Goal: Task Accomplishment & Management: Complete application form

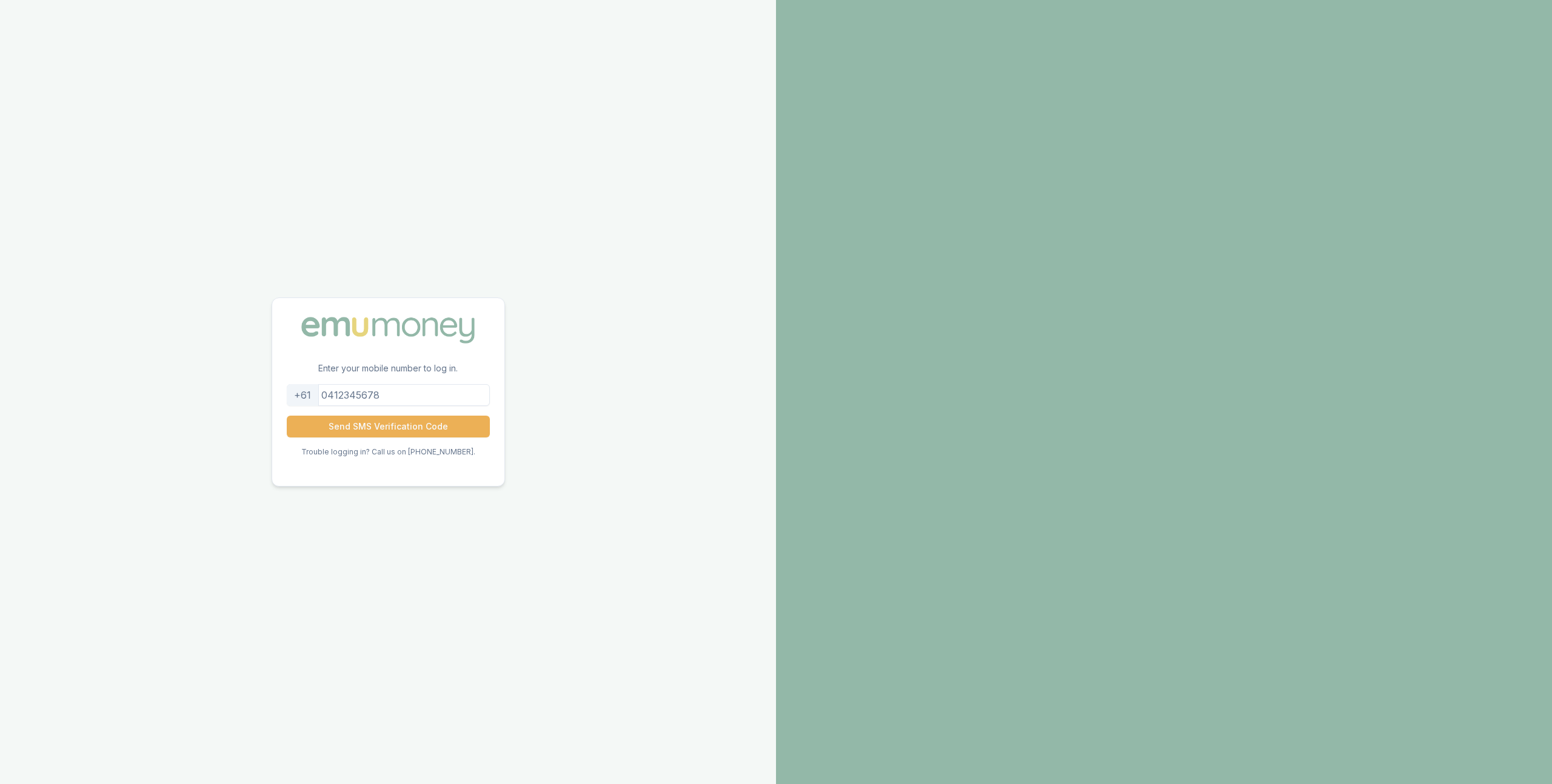
click at [396, 390] on input "tel" at bounding box center [388, 395] width 203 height 22
click at [336, 396] on input "0404113465" at bounding box center [388, 395] width 203 height 22
type input "404113465"
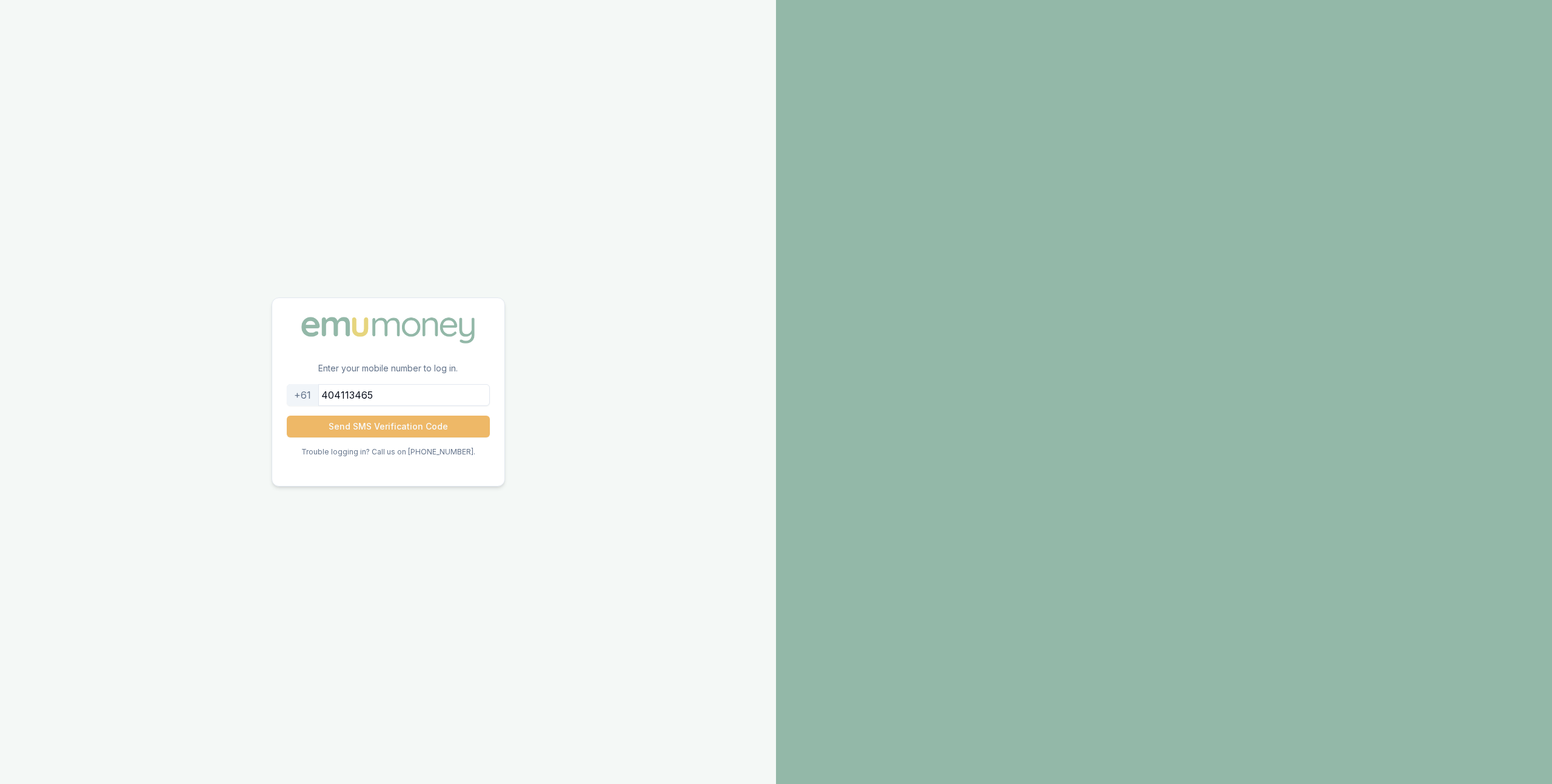
click at [370, 428] on button "Send SMS Verification Code" at bounding box center [388, 427] width 203 height 22
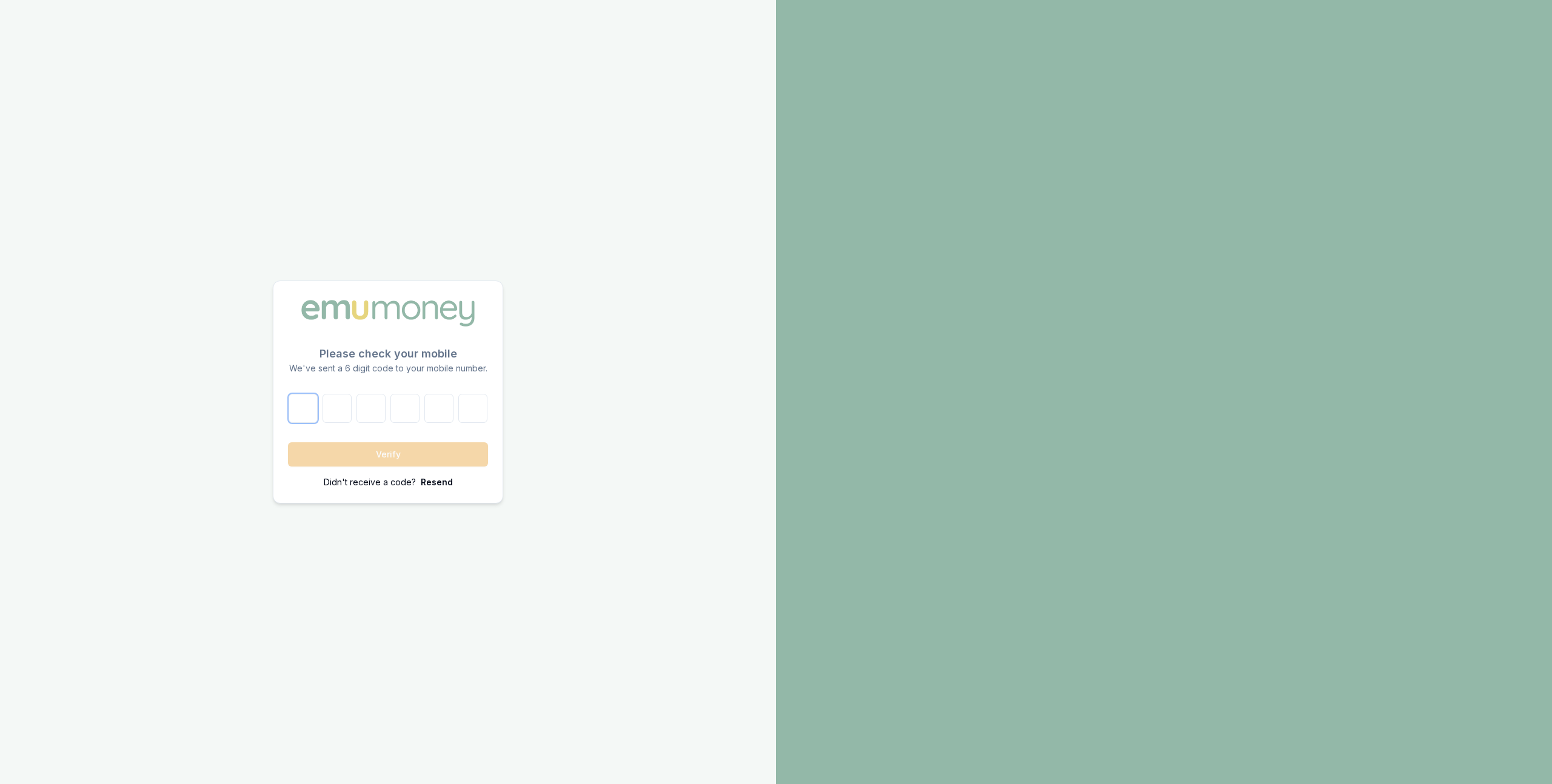
click at [316, 416] on input "number" at bounding box center [303, 409] width 29 height 29
click at [300, 415] on input "number" at bounding box center [303, 409] width 29 height 29
click at [301, 415] on input "number" at bounding box center [303, 409] width 29 height 29
paste input "0"
type input "0"
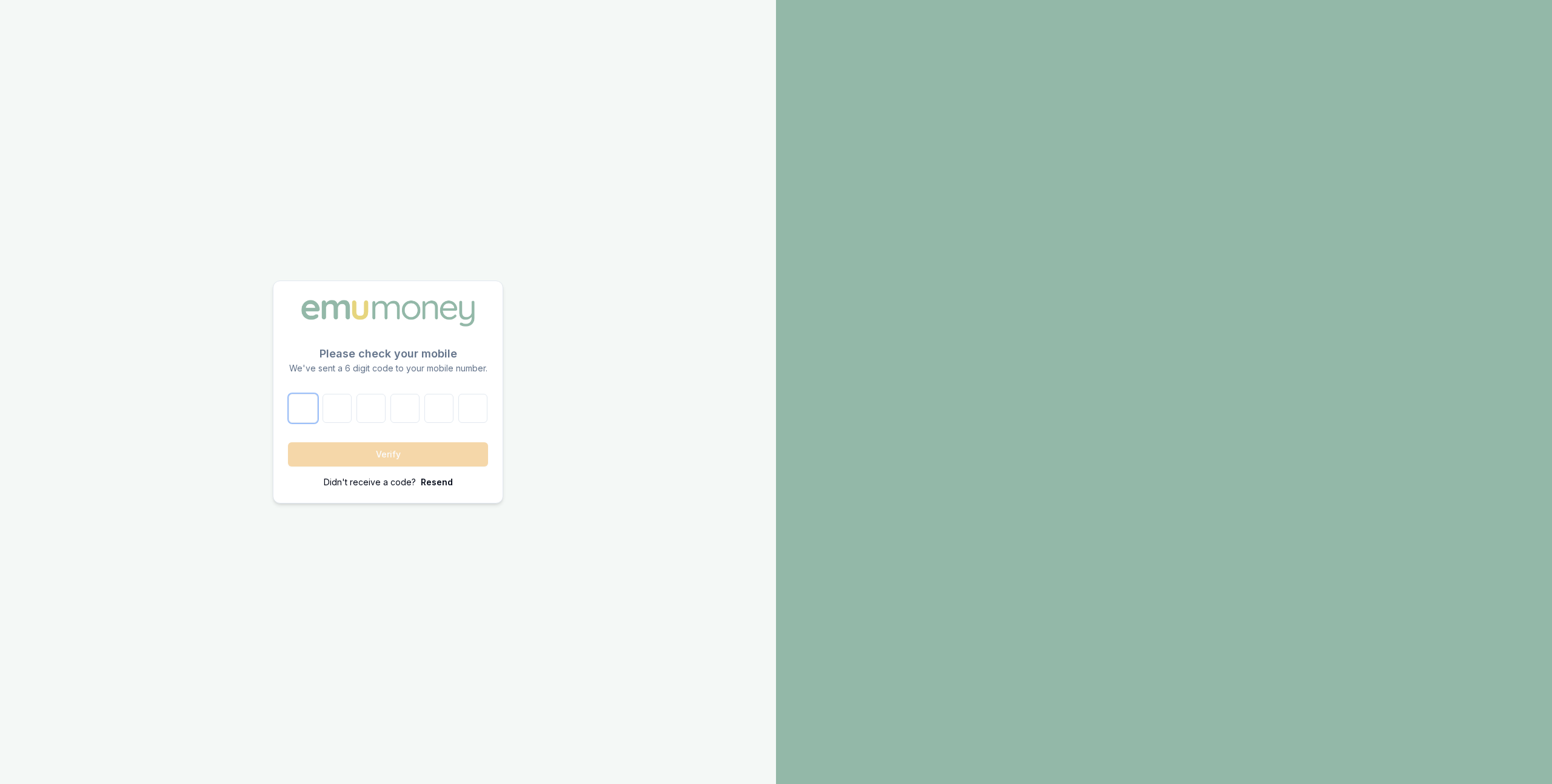
type input "1"
type input "9"
type input "3"
type input "5"
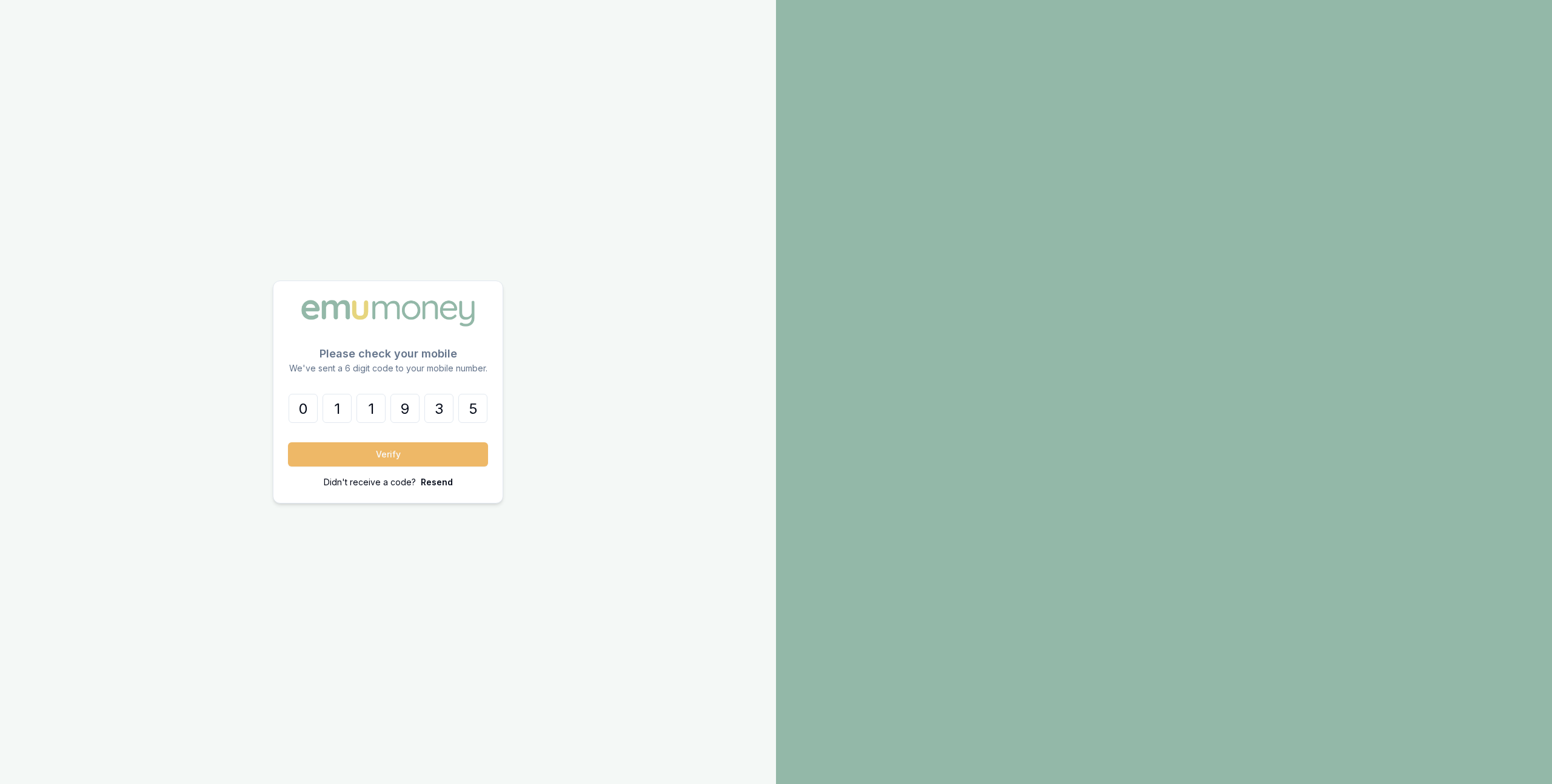
click at [363, 457] on button "Verify" at bounding box center [387, 454] width 200 height 24
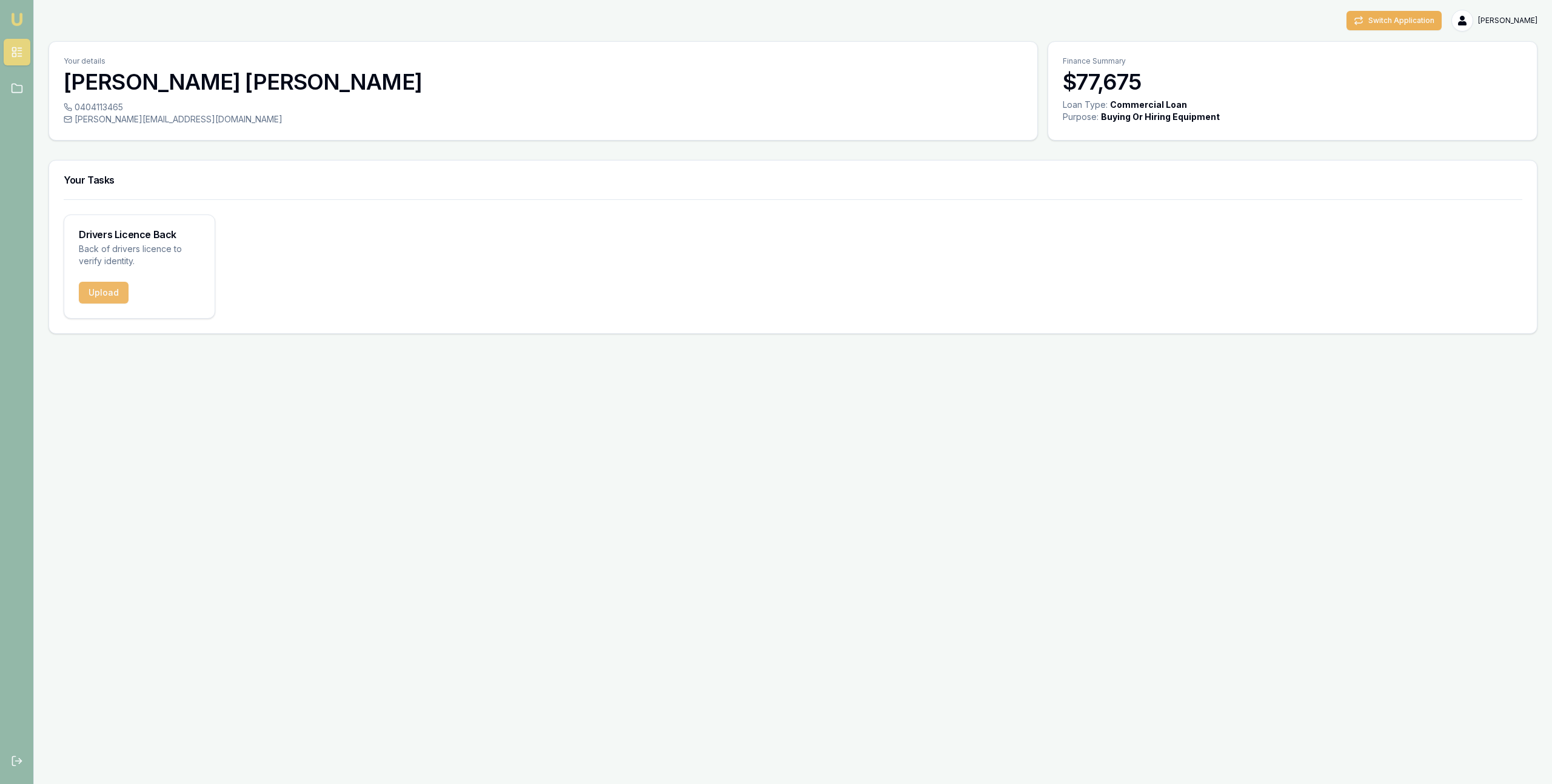
click at [99, 301] on button "Upload" at bounding box center [103, 293] width 50 height 22
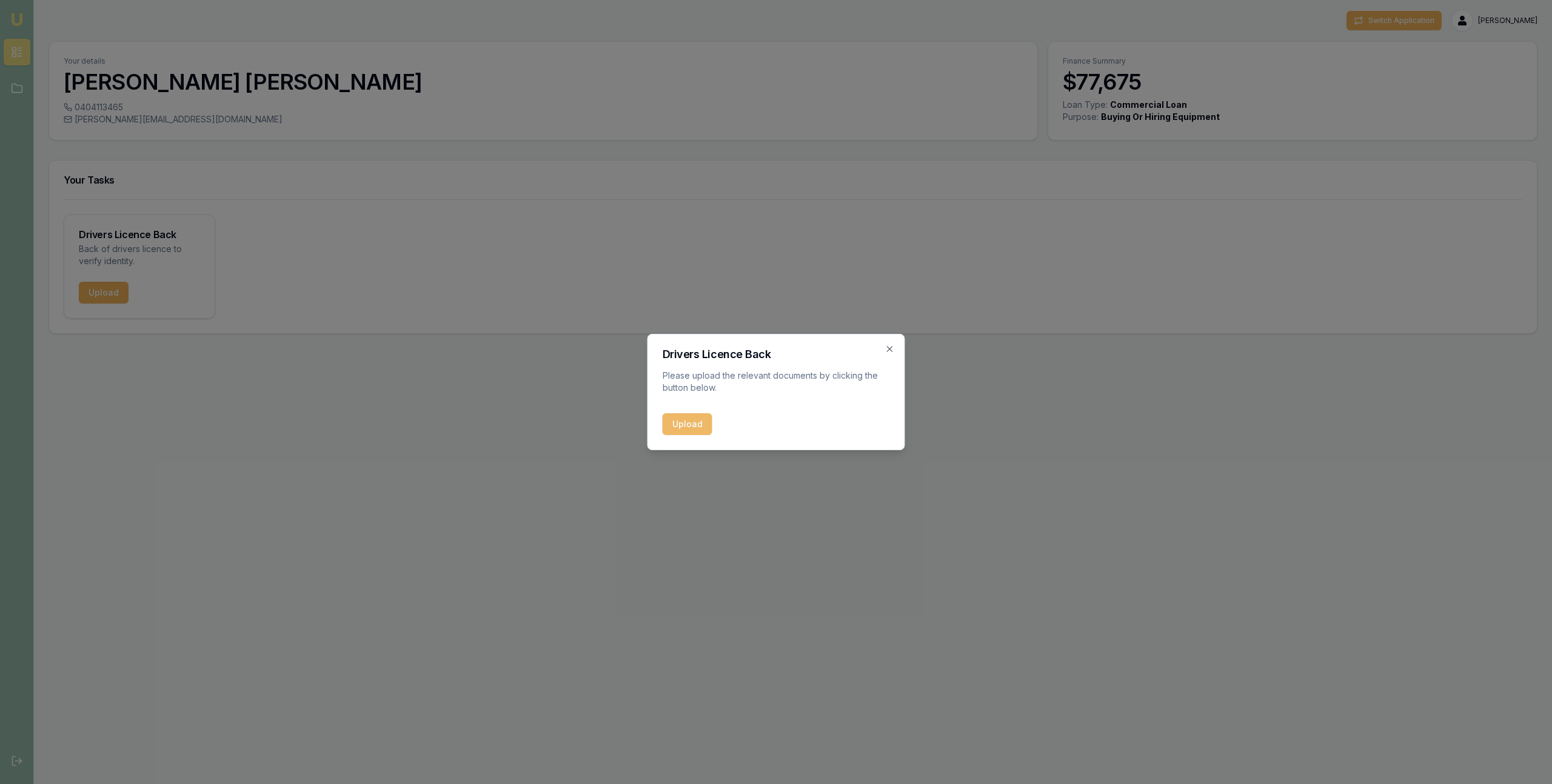
click at [671, 420] on button "Upload" at bounding box center [687, 424] width 50 height 22
click at [699, 418] on div "Upload" at bounding box center [776, 424] width 227 height 22
click at [885, 352] on icon "button" at bounding box center [890, 349] width 10 height 10
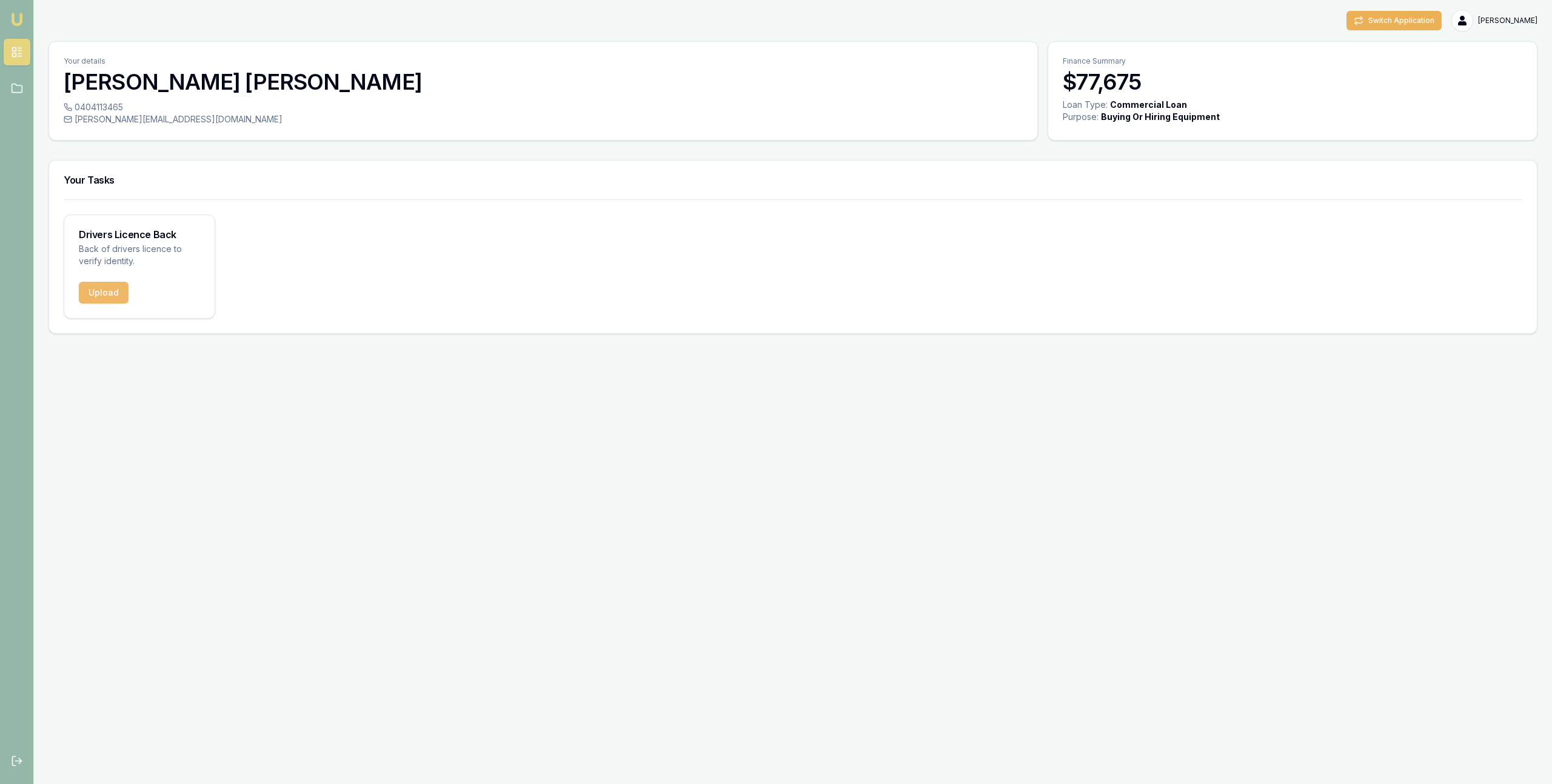
click at [108, 302] on button "Upload" at bounding box center [103, 293] width 50 height 22
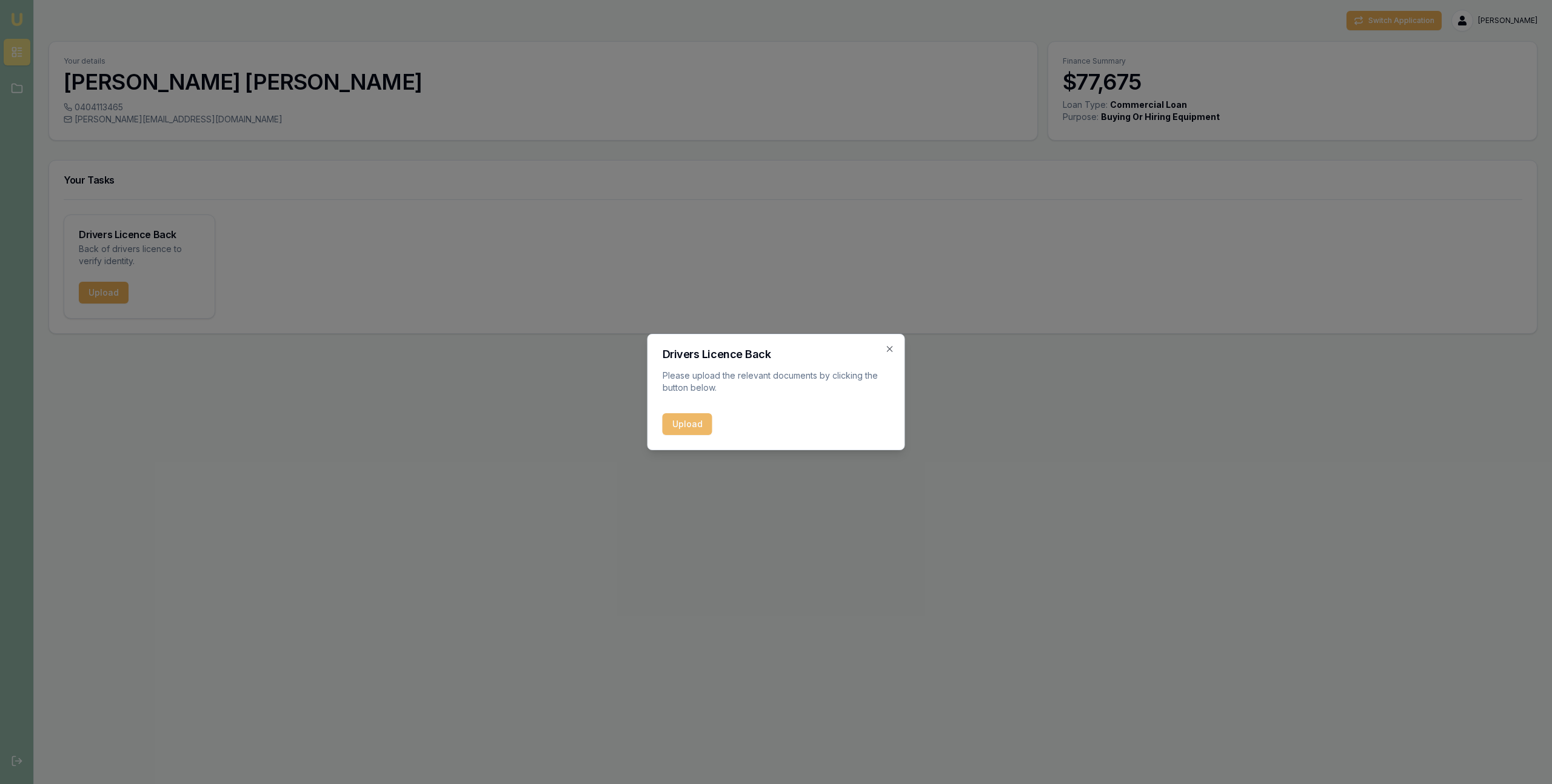
click at [701, 418] on button "Upload" at bounding box center [687, 424] width 50 height 22
